Goal: Information Seeking & Learning: Learn about a topic

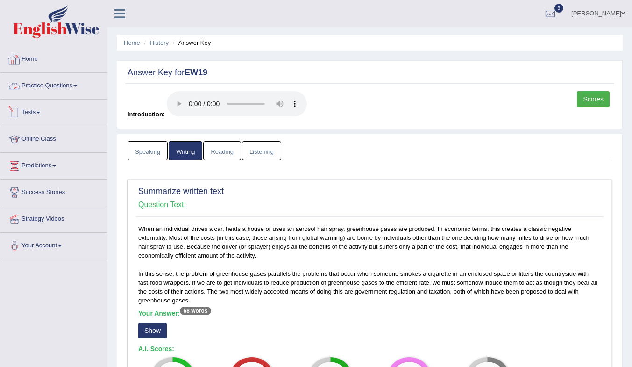
click at [44, 84] on link "Practice Questions" at bounding box center [53, 84] width 106 height 23
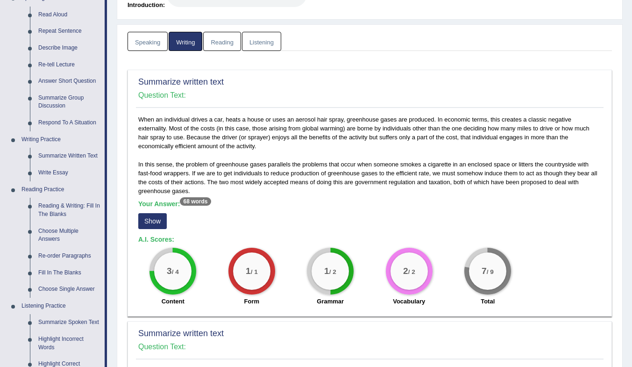
scroll to position [47, 0]
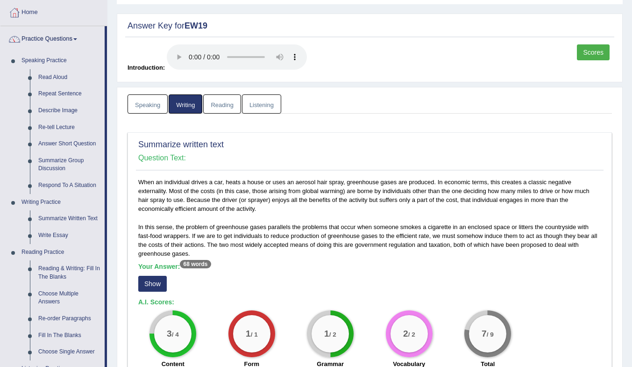
click at [73, 219] on link "Summarize Written Text" at bounding box center [69, 218] width 71 height 17
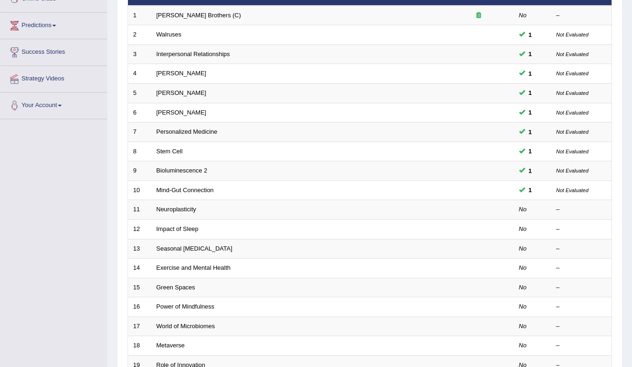
click at [159, 210] on link "Neuroplasticity" at bounding box center [176, 208] width 40 height 7
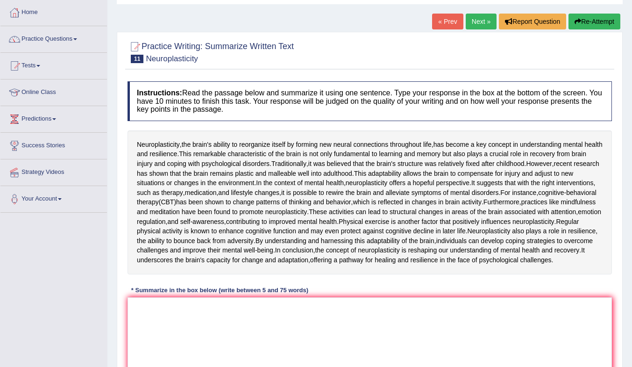
scroll to position [140, 0]
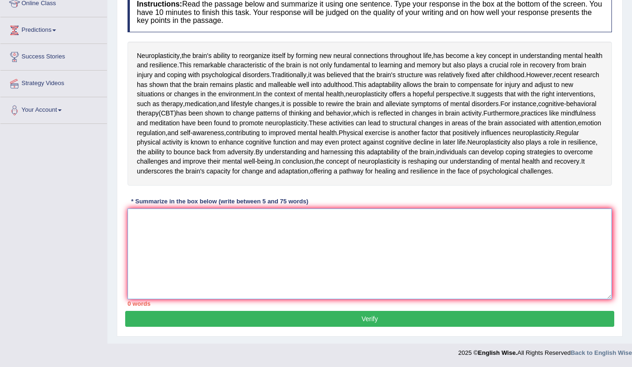
click at [307, 299] on textarea at bounding box center [369, 253] width 484 height 91
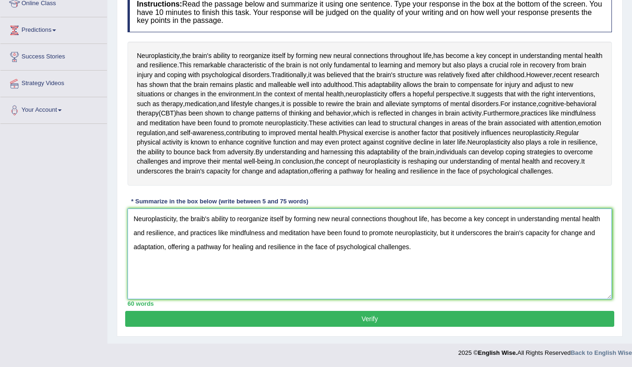
scroll to position [129, 0]
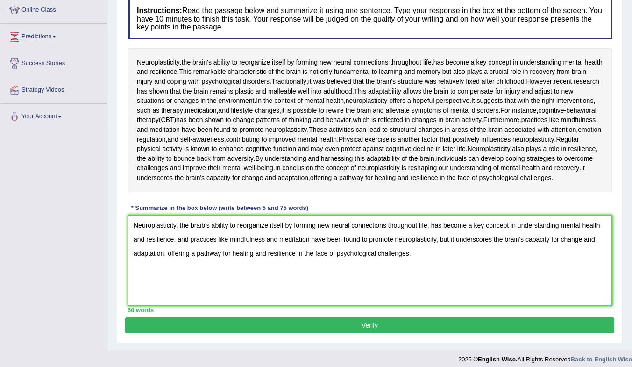
click at [205, 305] on textarea "Neuroplasticity, the braib's ability to reorganize itself by forming new neural…" at bounding box center [369, 260] width 484 height 91
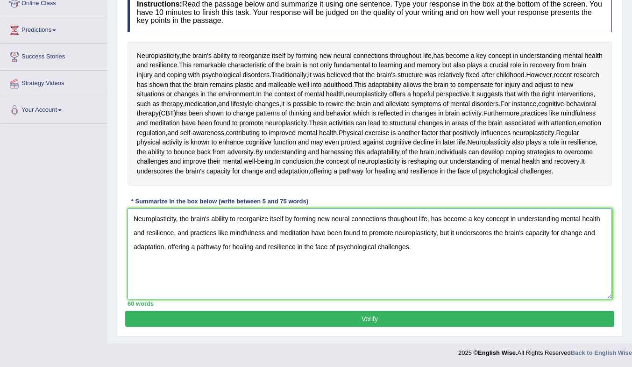
type textarea "Neuroplasticity, the brain's ability to reorganize itself by forming new neural…"
click at [376, 320] on button "Verify" at bounding box center [369, 318] width 489 height 16
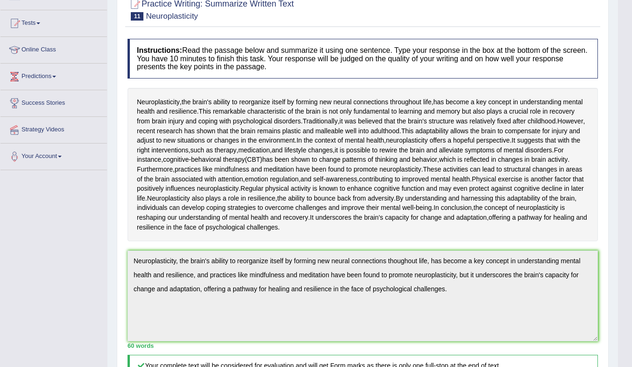
scroll to position [140, 0]
